Goal: Information Seeking & Learning: Learn about a topic

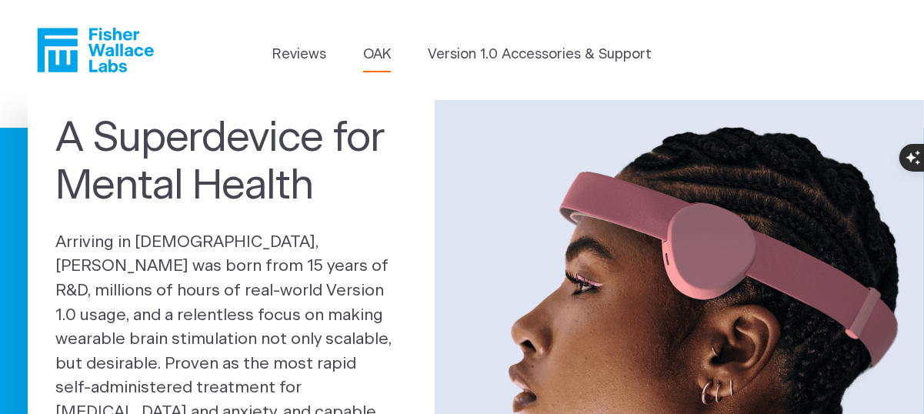
click at [378, 50] on link "OAK" at bounding box center [377, 55] width 28 height 21
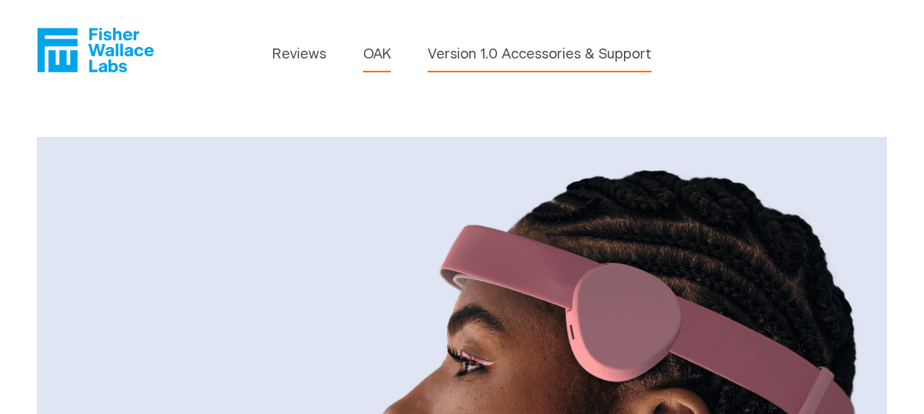
click at [469, 60] on link "Version 1.0 Accessories & Support" at bounding box center [540, 55] width 224 height 21
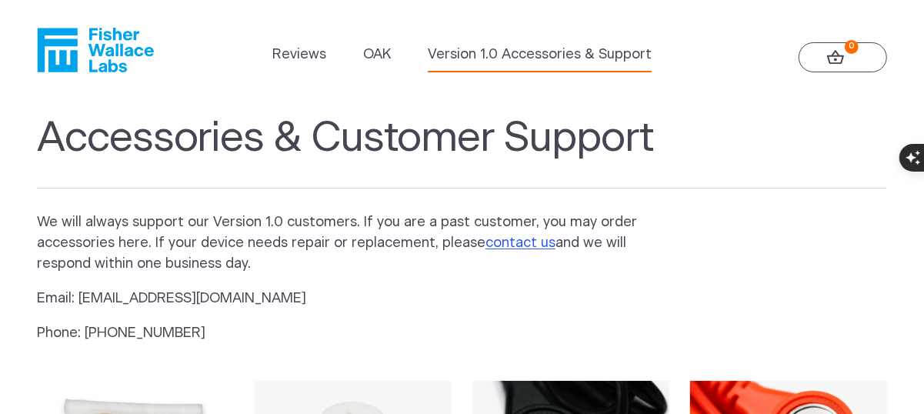
click at [112, 42] on icon "Fisher Wallace" at bounding box center [95, 50] width 117 height 45
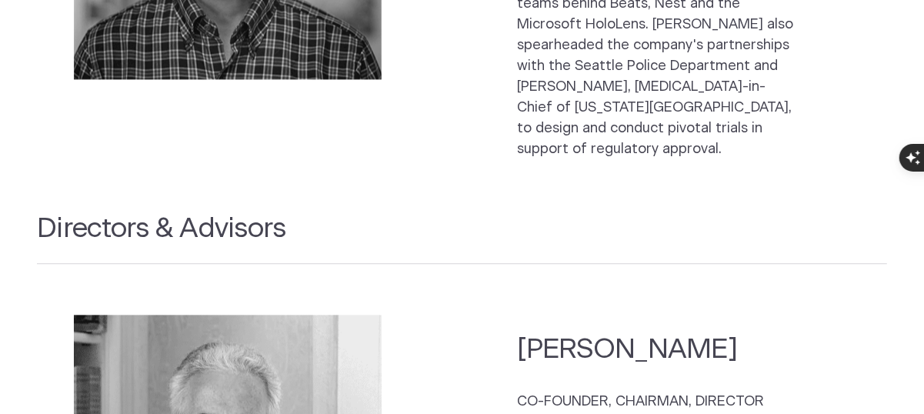
scroll to position [2148, 0]
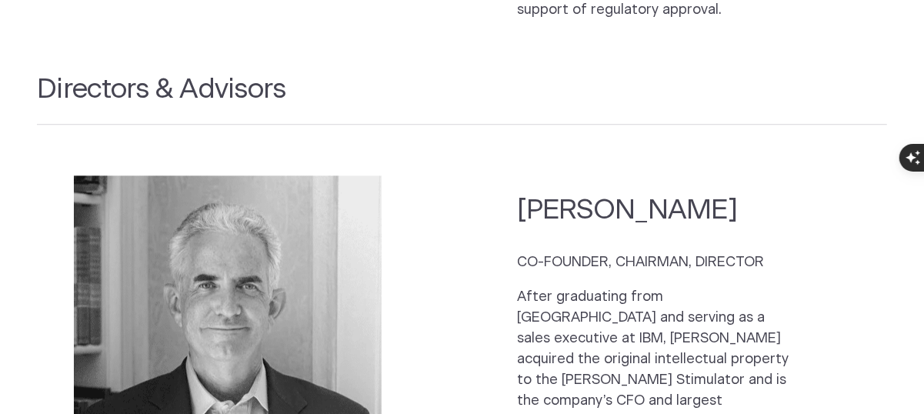
scroll to position [2071, 0]
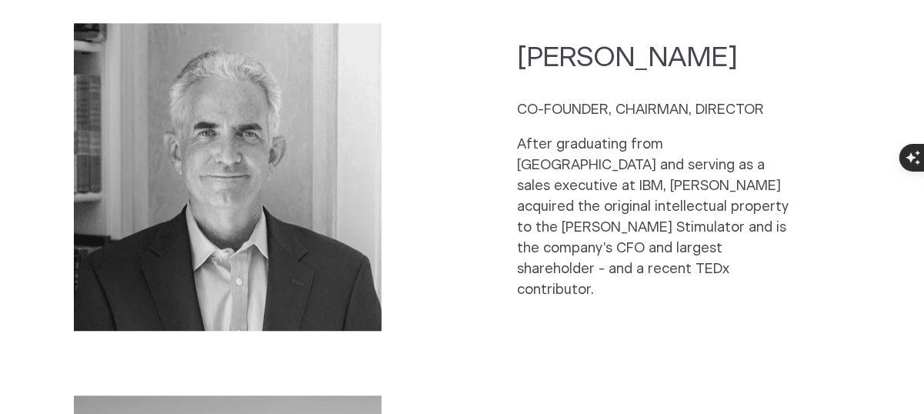
scroll to position [2148, 0]
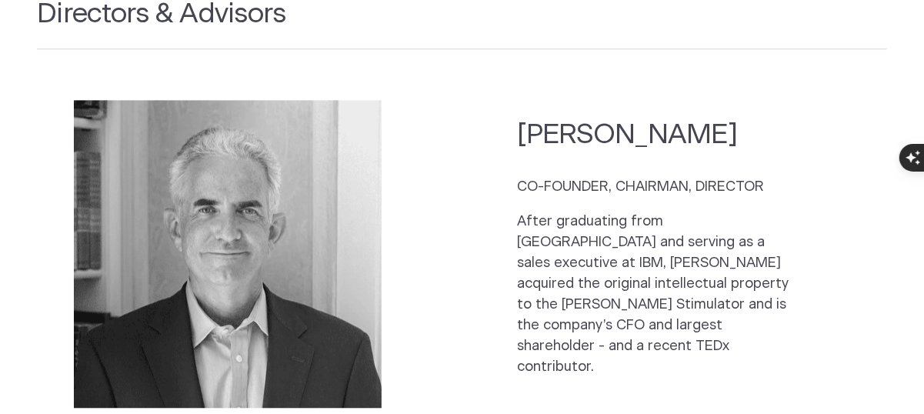
drag, startPoint x: 702, startPoint y: 241, endPoint x: 710, endPoint y: 264, distance: 24.3
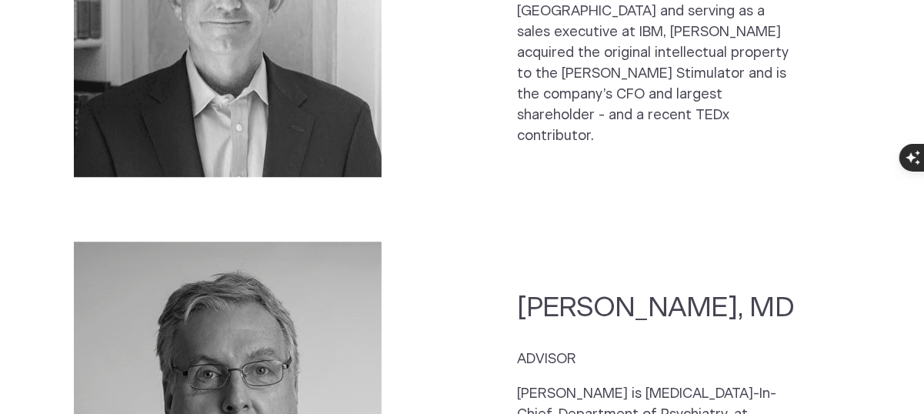
scroll to position [1994, 0]
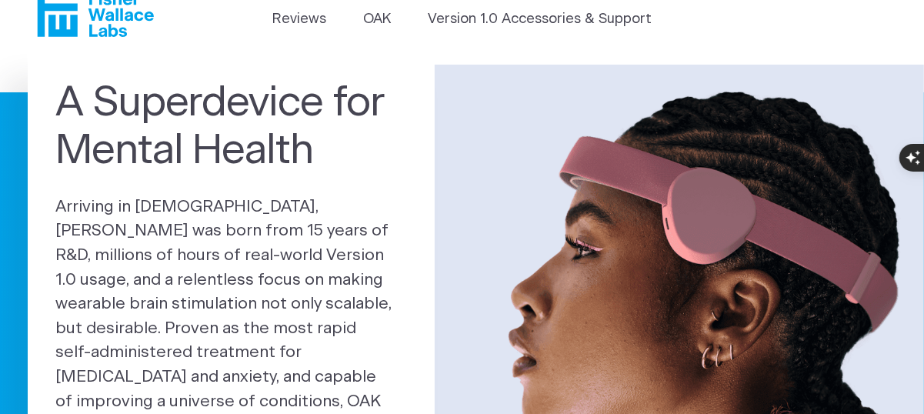
scroll to position [0, 0]
